Goal: Navigation & Orientation: Find specific page/section

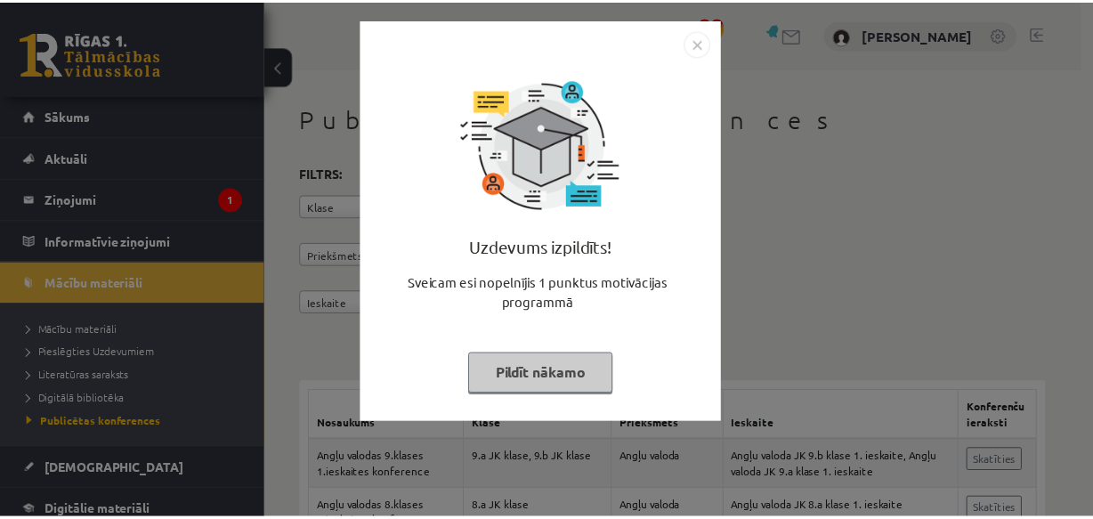
scroll to position [991, 0]
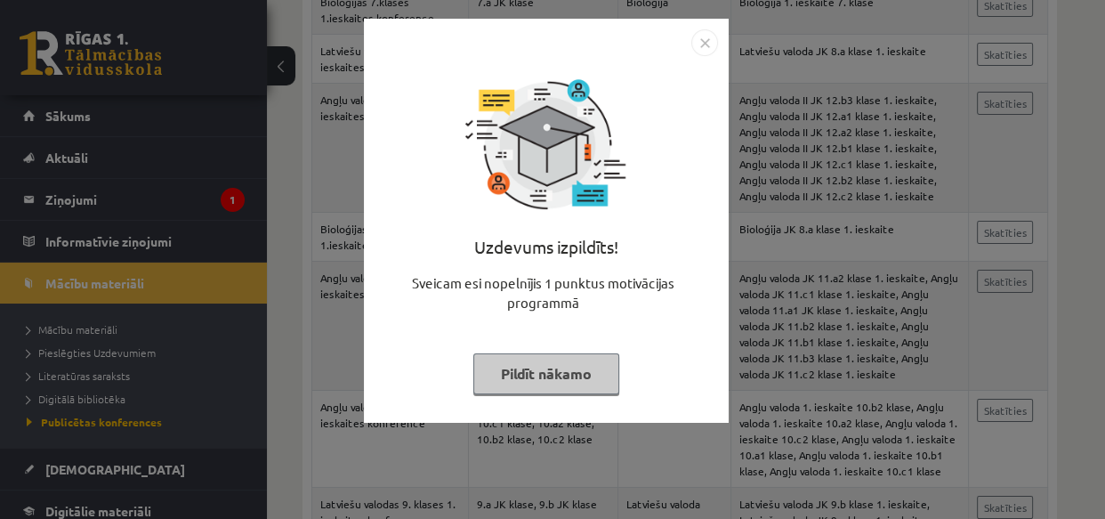
click at [535, 368] on button "Pildīt nākamo" at bounding box center [546, 373] width 146 height 41
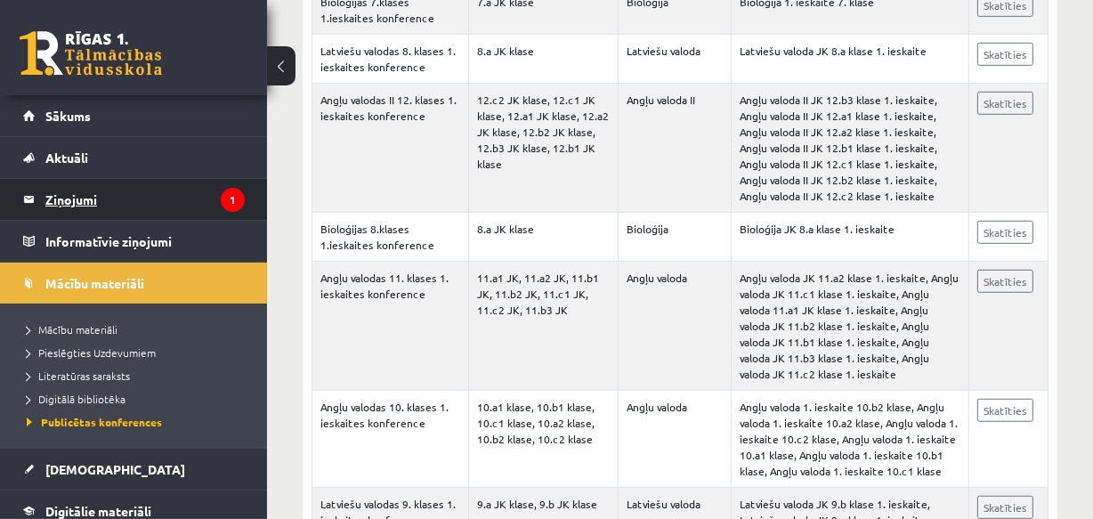
click at [82, 191] on legend "Ziņojumi 1" at bounding box center [144, 199] width 199 height 41
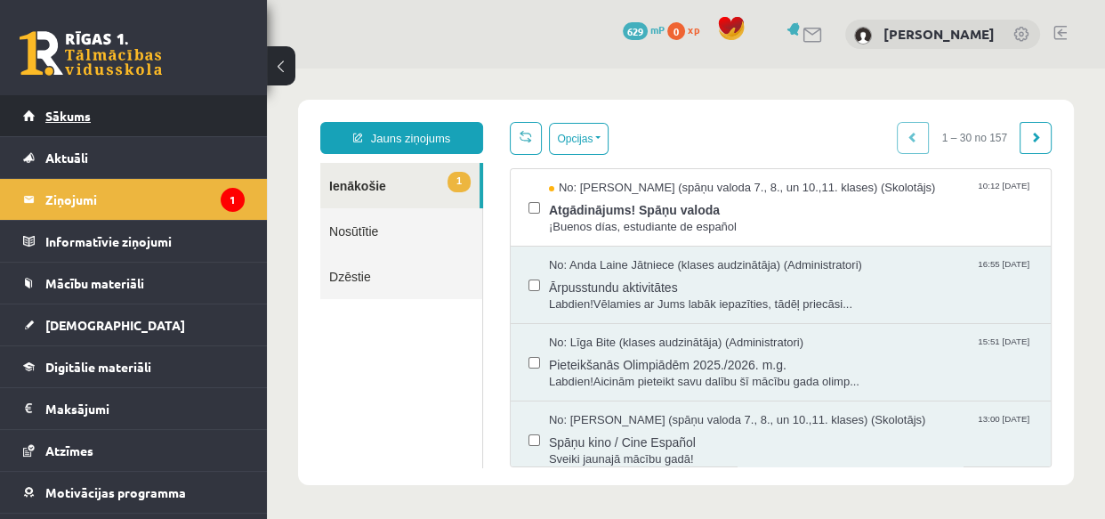
click at [78, 122] on link "Sākums" at bounding box center [134, 115] width 222 height 41
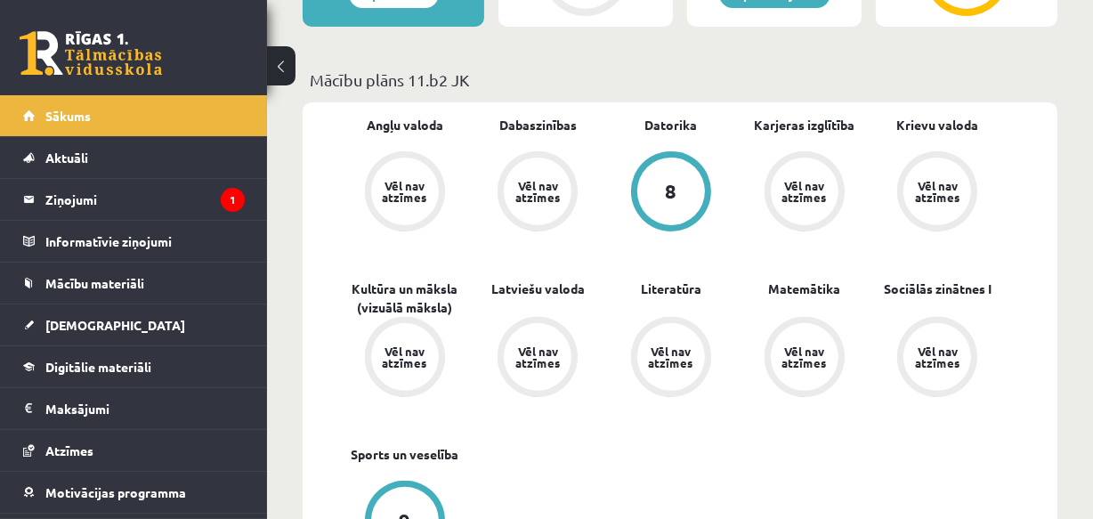
scroll to position [392, 0]
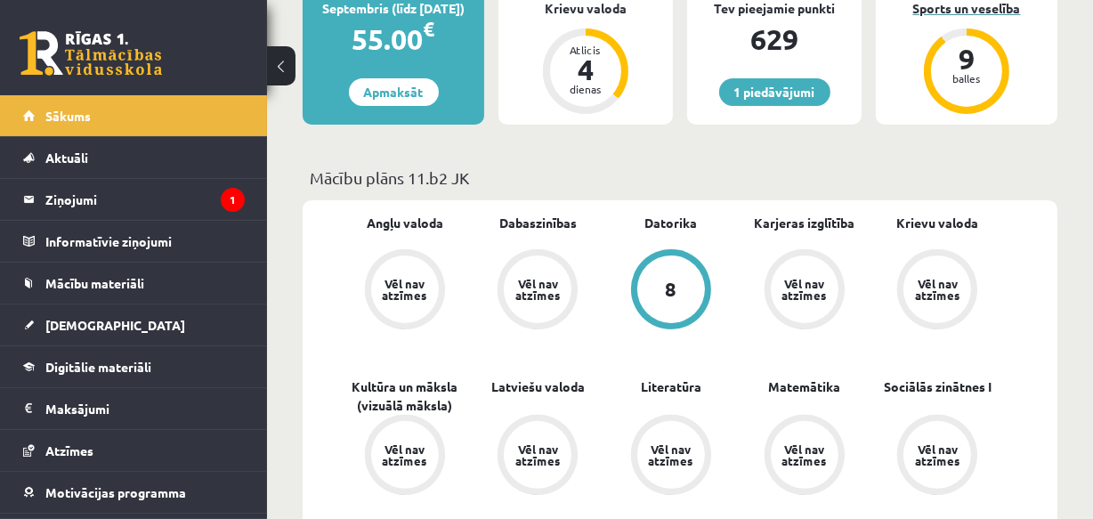
click at [970, 80] on div "balles" at bounding box center [966, 78] width 53 height 11
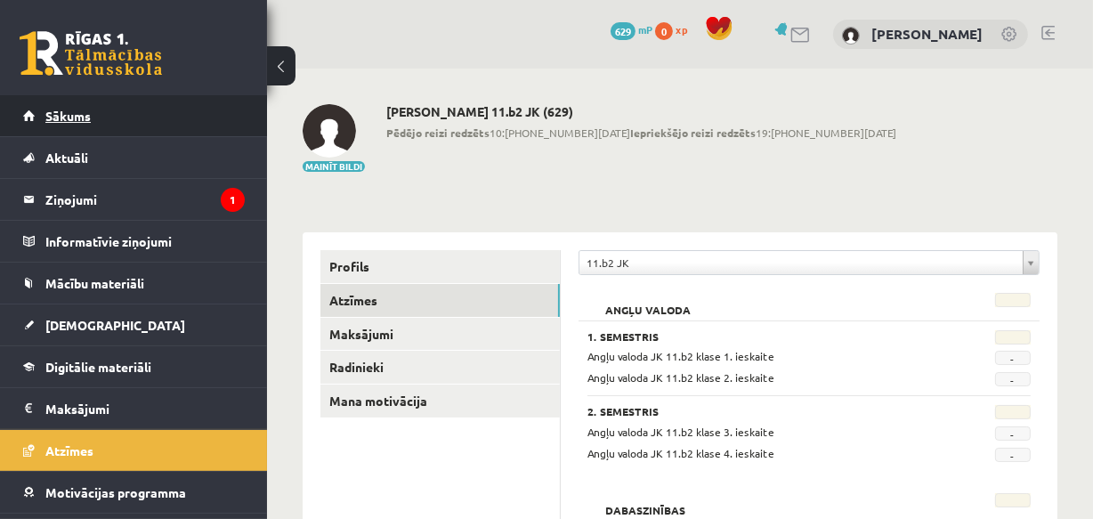
click at [76, 117] on span "Sākums" at bounding box center [67, 116] width 45 height 16
